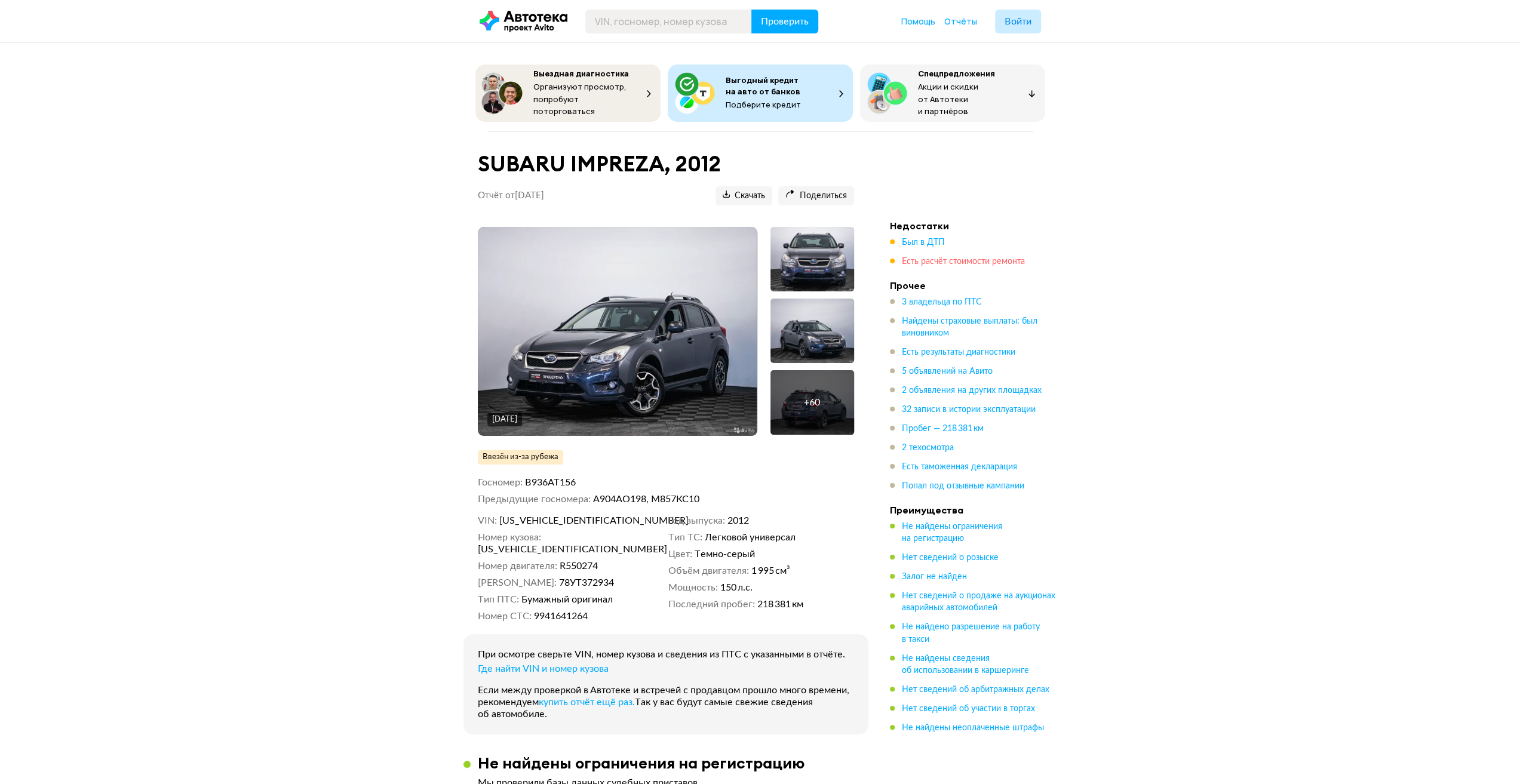
click at [949, 261] on span "Есть расчёт стоимости ремонта" at bounding box center [963, 262] width 123 height 9
click at [929, 238] on span "Был в ДТП" at bounding box center [923, 243] width 43 height 9
click at [712, 346] on img at bounding box center [617, 331] width 279 height 209
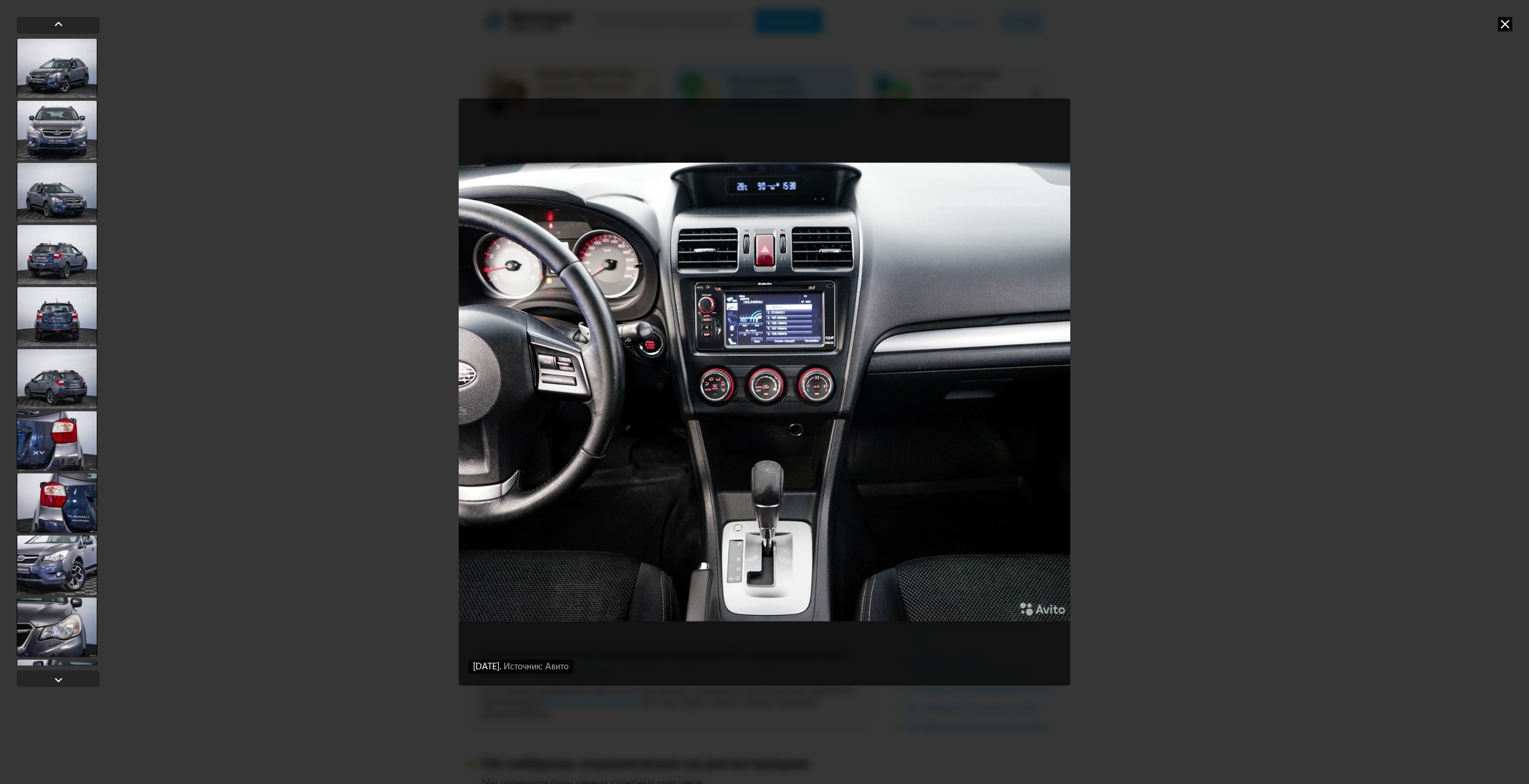
click at [1235, 359] on div "[DATE] Источник: Авито [DATE] Источник: Авито [DATE] Источник: Авито [DATE] Ист…" at bounding box center [764, 392] width 1529 height 784
click at [1506, 21] on icon at bounding box center [1505, 24] width 15 height 15
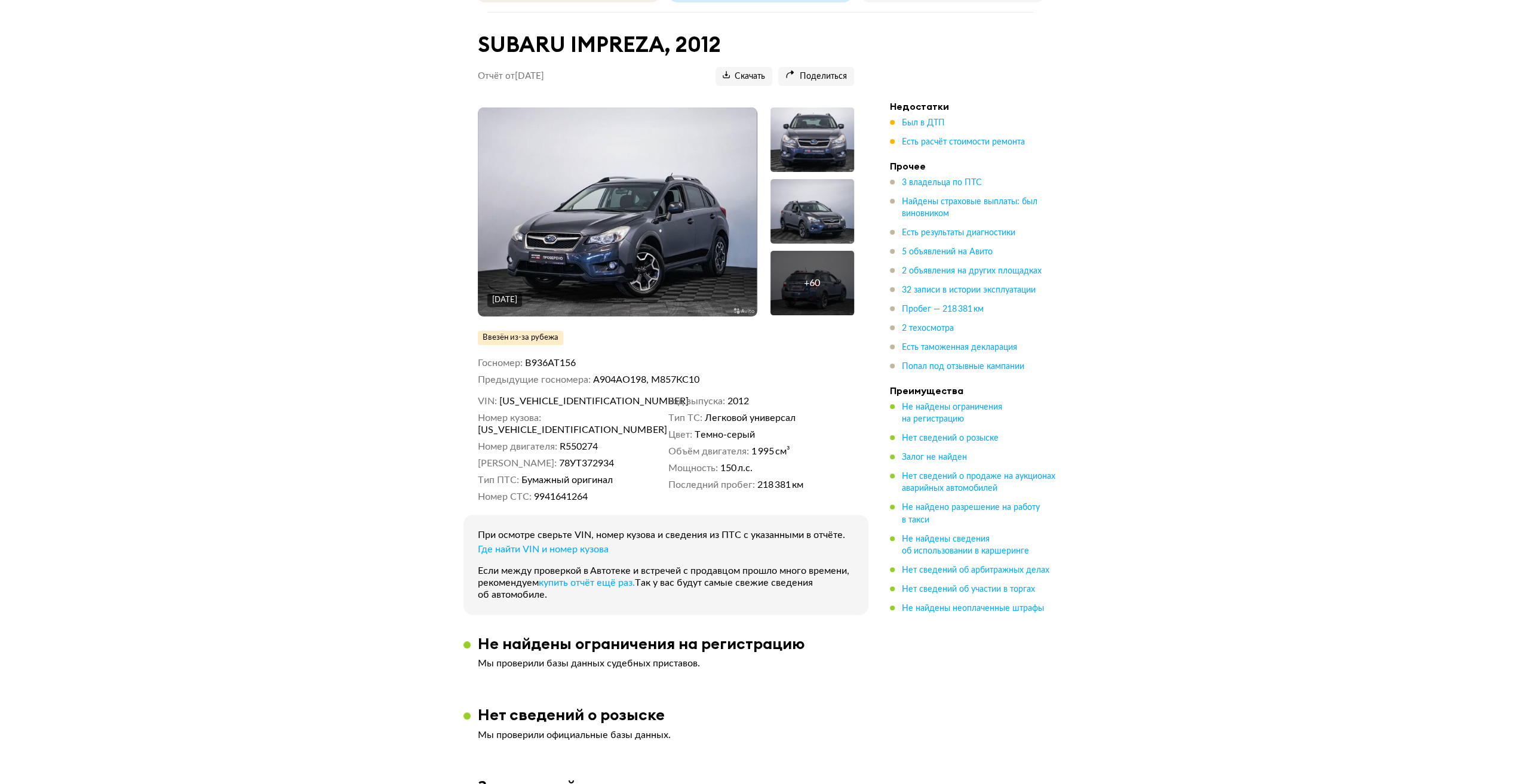
scroll to position [179, 0]
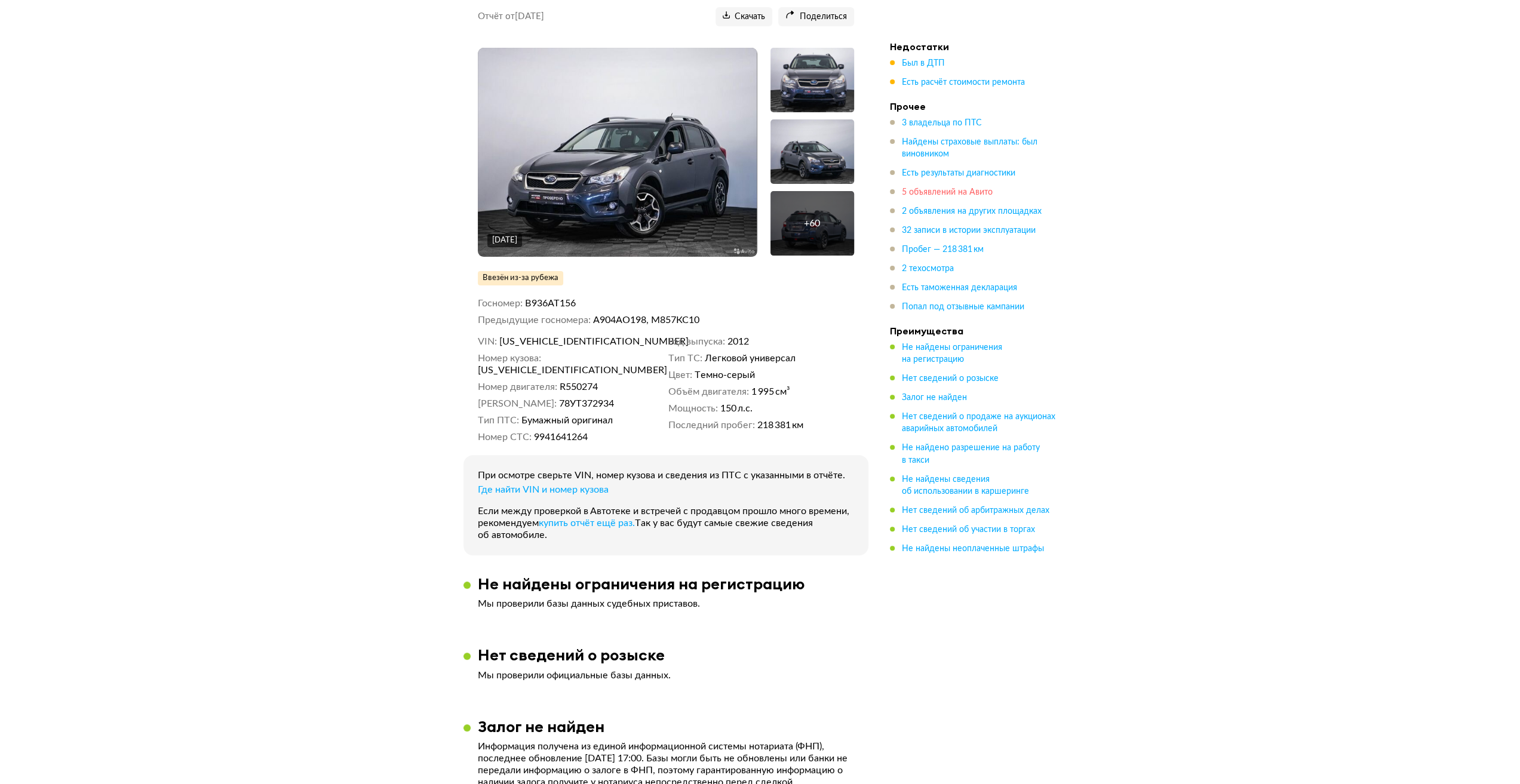
click at [961, 188] on span "5 объявлений на Авито" at bounding box center [947, 192] width 91 height 9
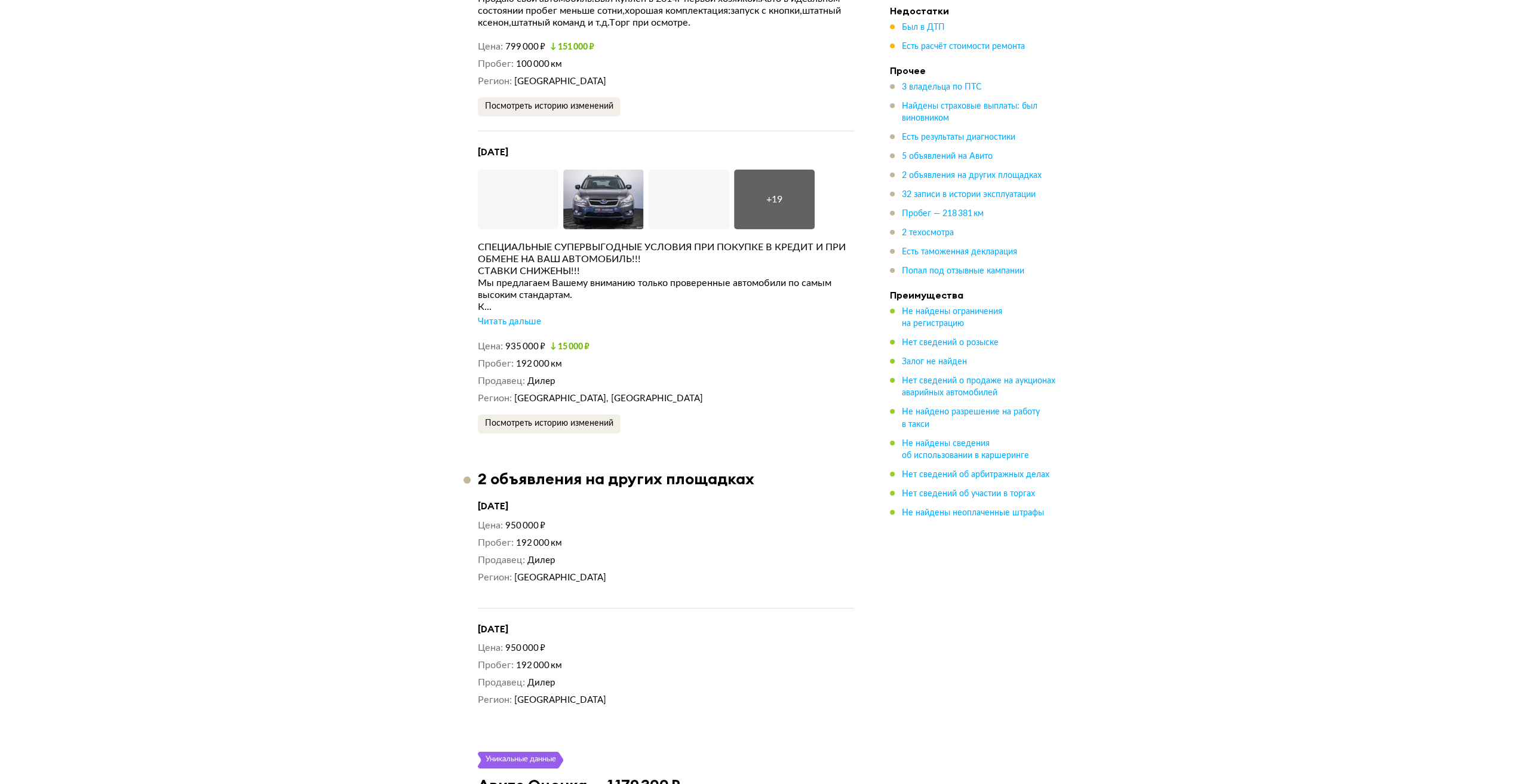
scroll to position [3955, 0]
